Goal: Download file/media

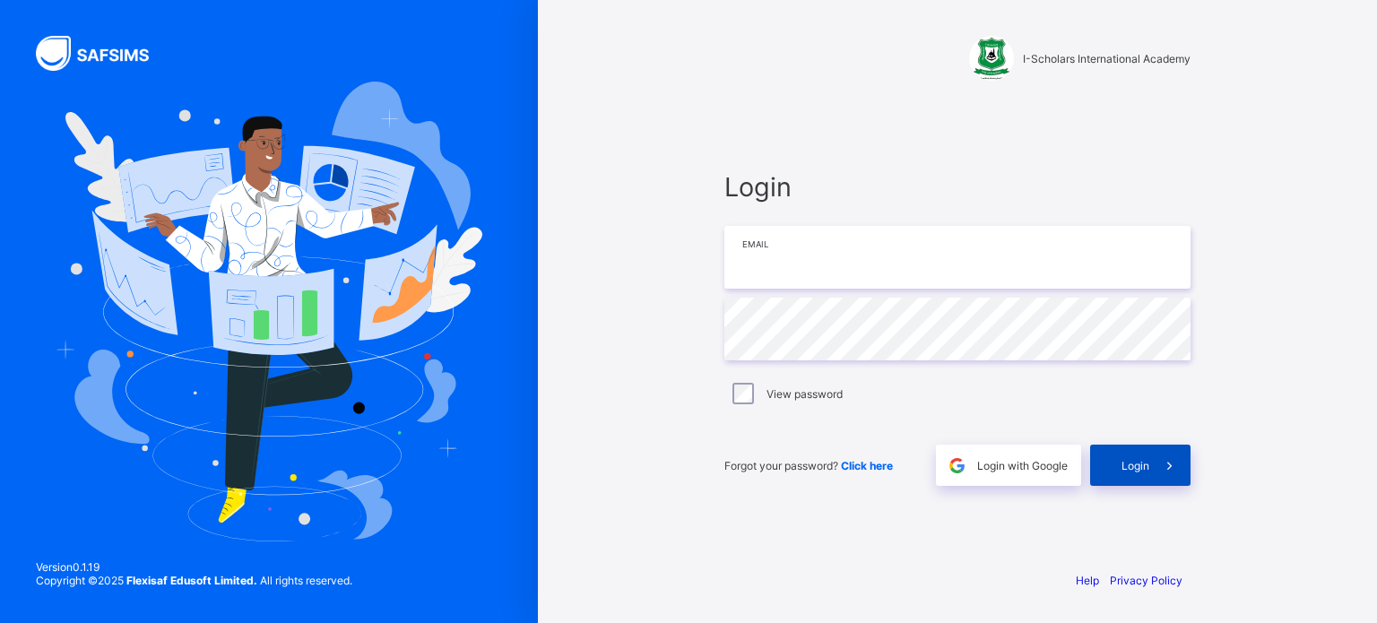
type input "**********"
click at [1153, 467] on span at bounding box center [1170, 465] width 41 height 41
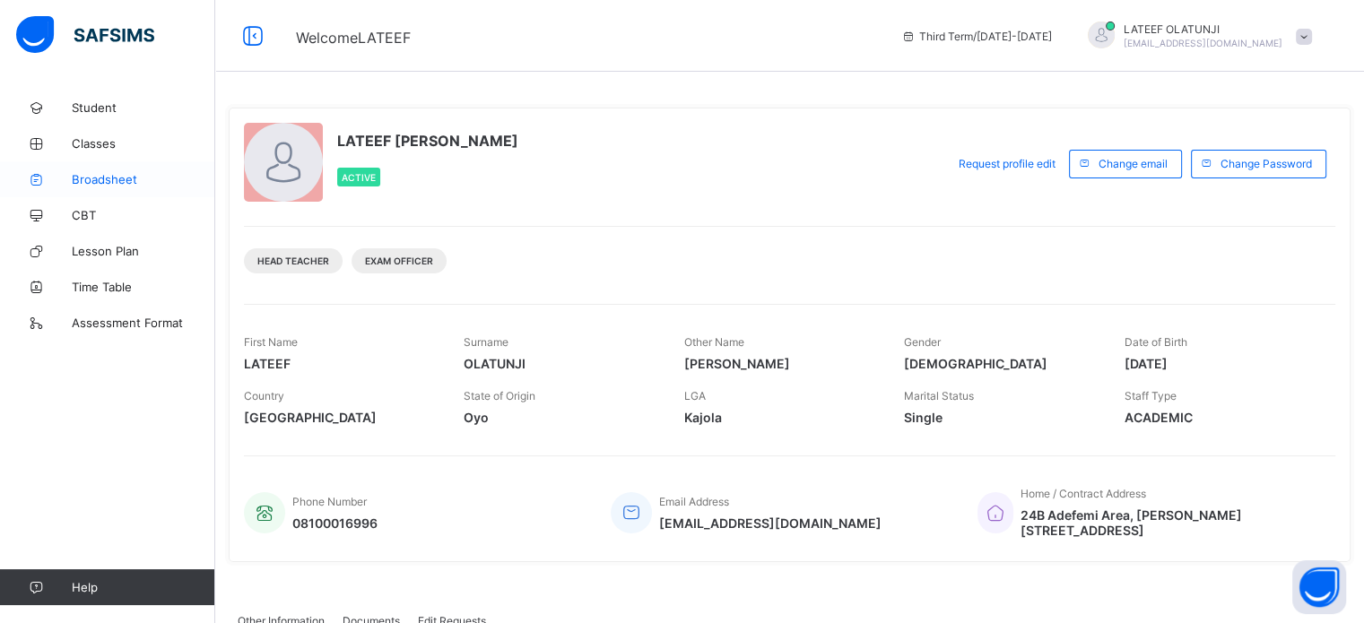
click at [114, 179] on span "Broadsheet" at bounding box center [143, 179] width 143 height 14
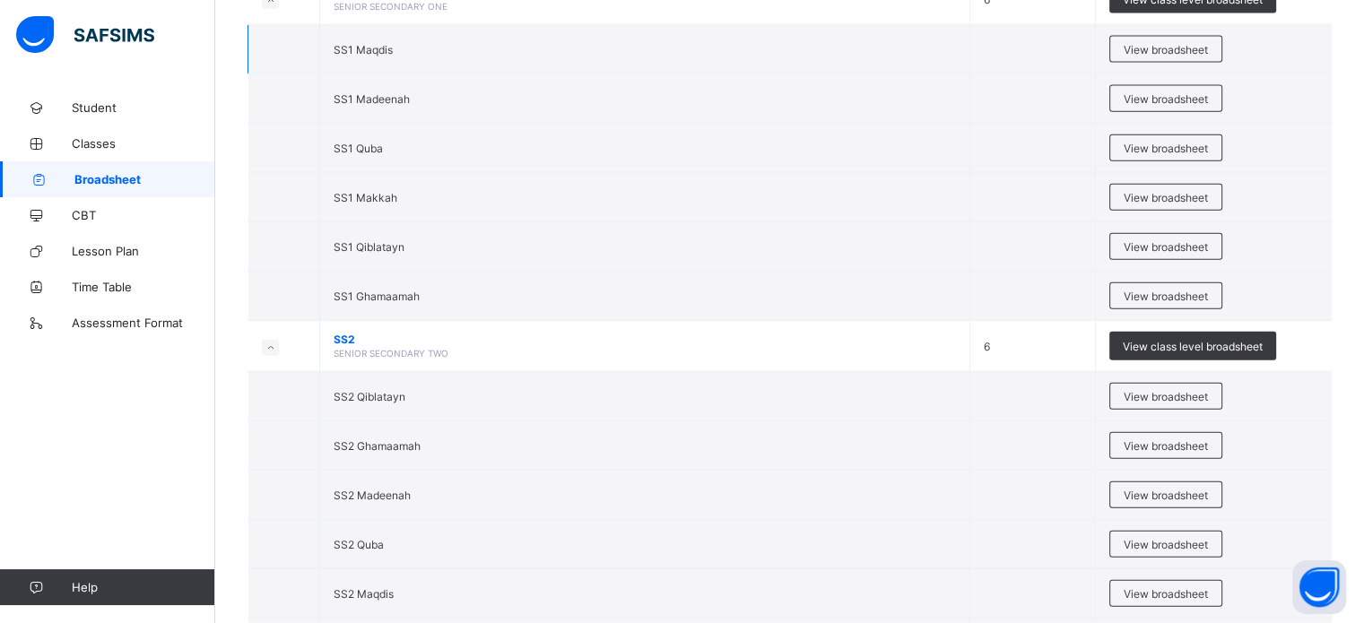
scroll to position [4171, 0]
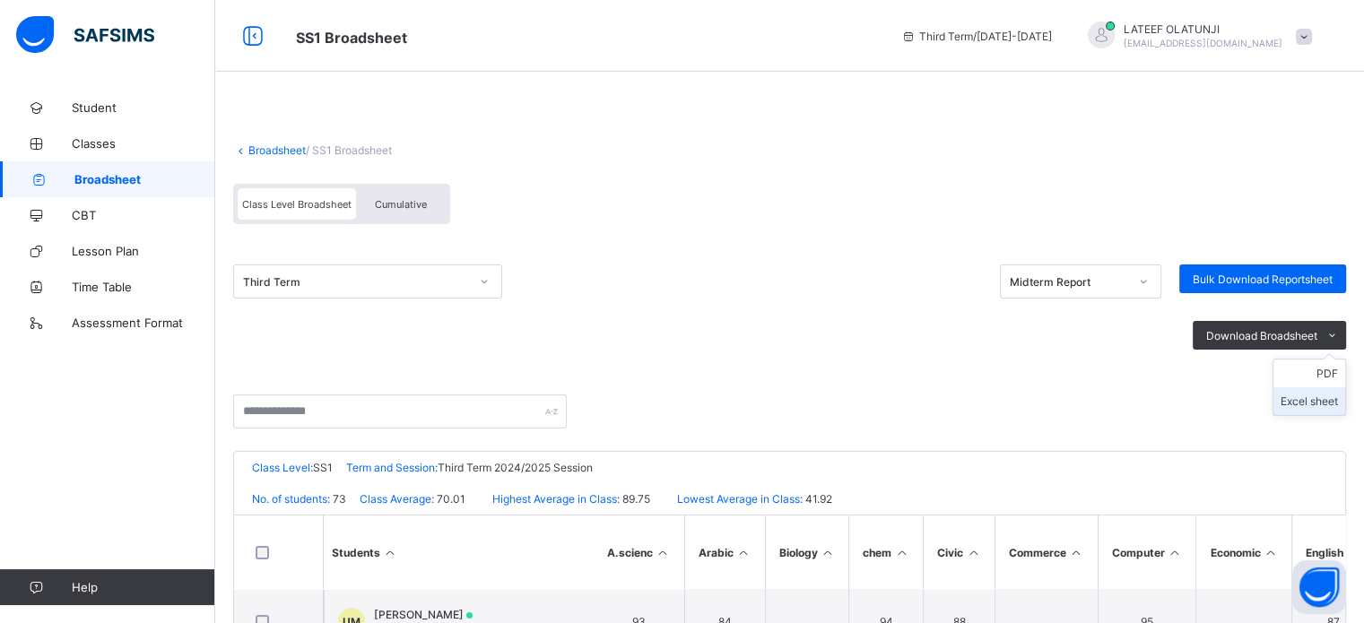
click at [1324, 402] on li "Excel sheet" at bounding box center [1309, 401] width 72 height 28
click at [1321, 399] on li "Excel sheet" at bounding box center [1309, 401] width 72 height 28
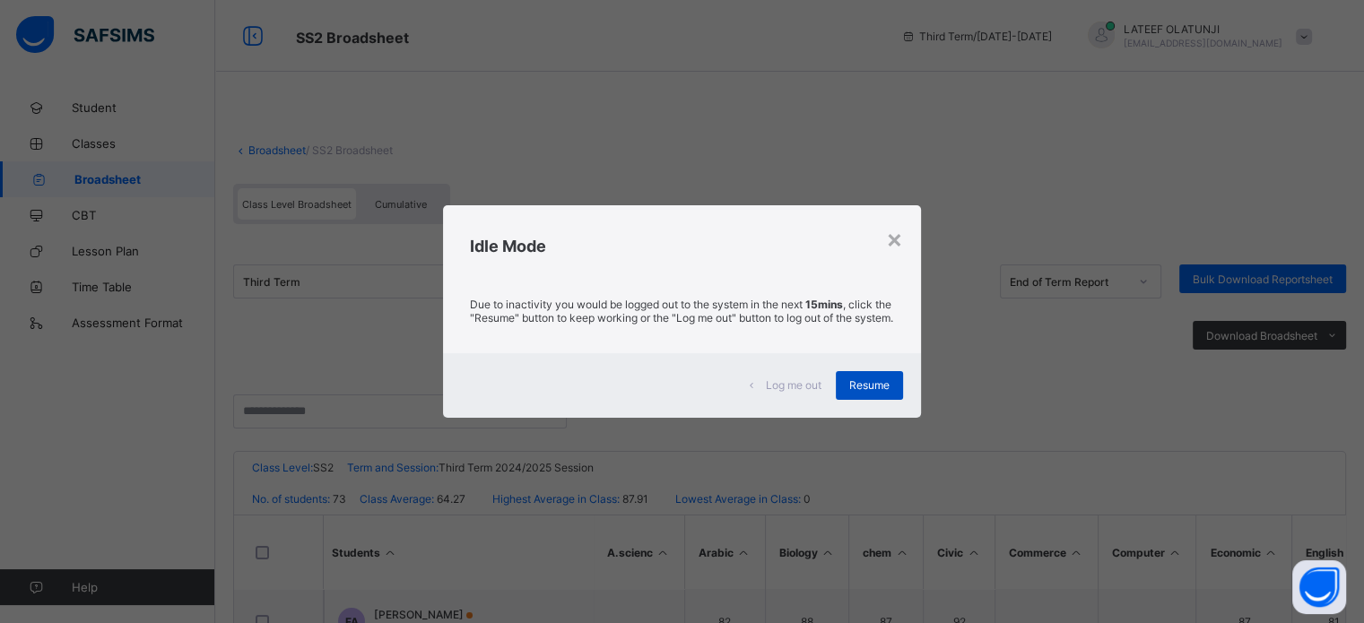
click at [870, 388] on span "Resume" at bounding box center [869, 384] width 40 height 13
